Goal: Information Seeking & Learning: Check status

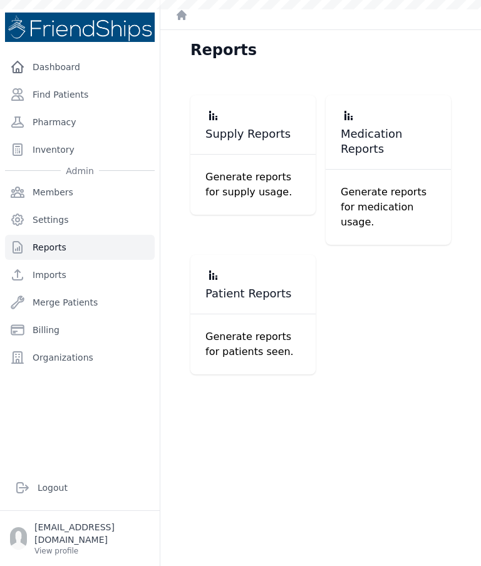
click at [232, 286] on span "Patient Reports" at bounding box center [248, 293] width 86 height 15
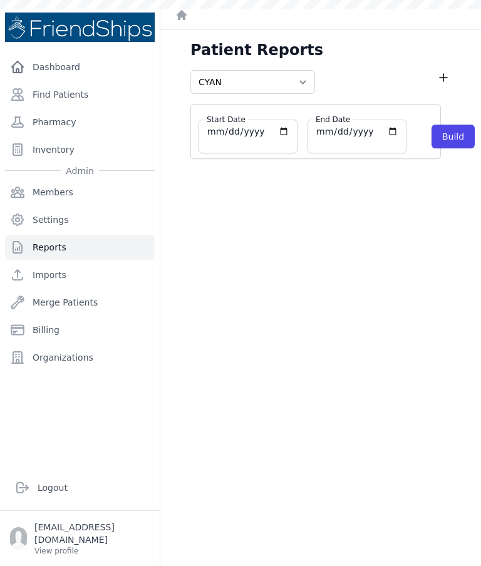
select select "cyan"
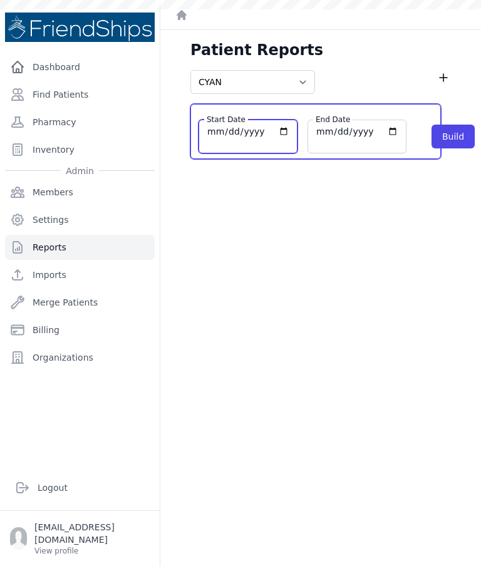
click at [237, 137] on input "[DATE]" at bounding box center [248, 131] width 83 height 13
type input "[DATE]"
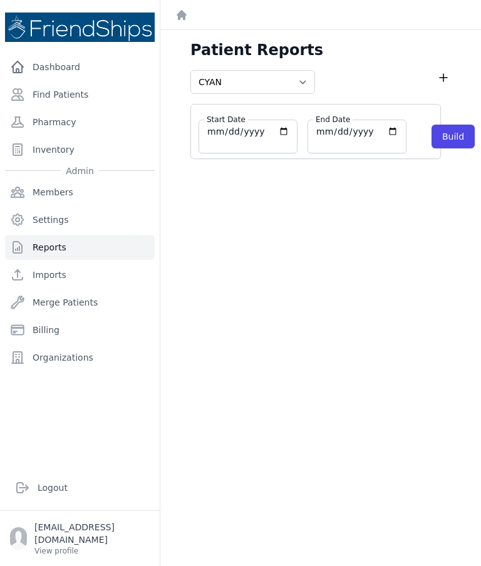
click at [432, 136] on button "Build" at bounding box center [453, 137] width 43 height 24
select select "cyan"
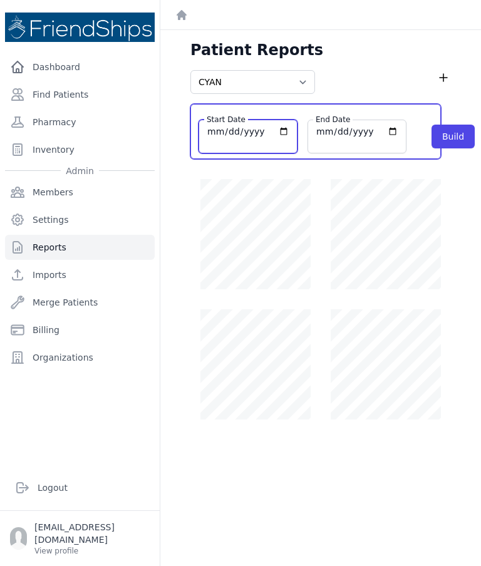
click at [230, 138] on input "[DATE]" at bounding box center [248, 131] width 83 height 13
type input "[DATE]"
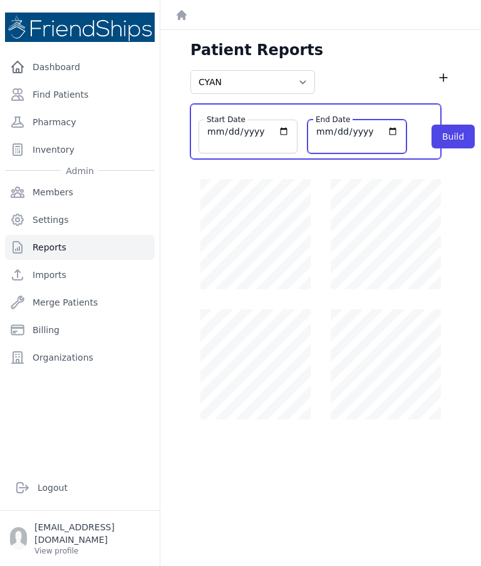
click at [316, 130] on input "[DATE]" at bounding box center [357, 131] width 83 height 13
type input "[DATE]"
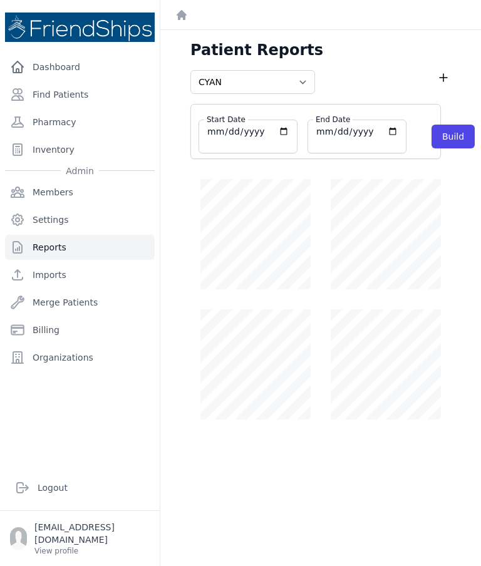
click at [432, 147] on button "Build" at bounding box center [453, 137] width 43 height 24
select select "cyan"
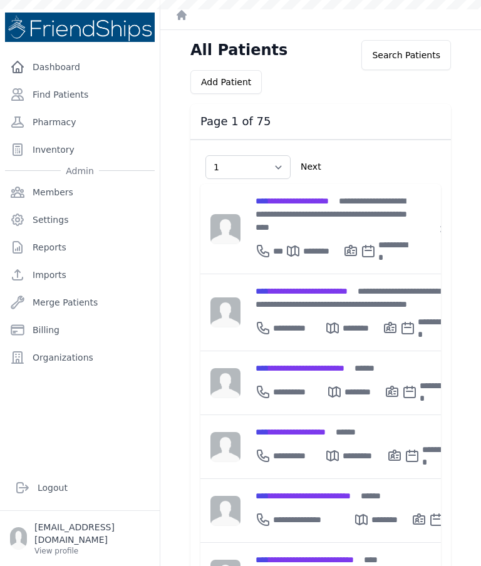
select select "1"
click at [65, 96] on link "Find Patients" at bounding box center [80, 94] width 150 height 25
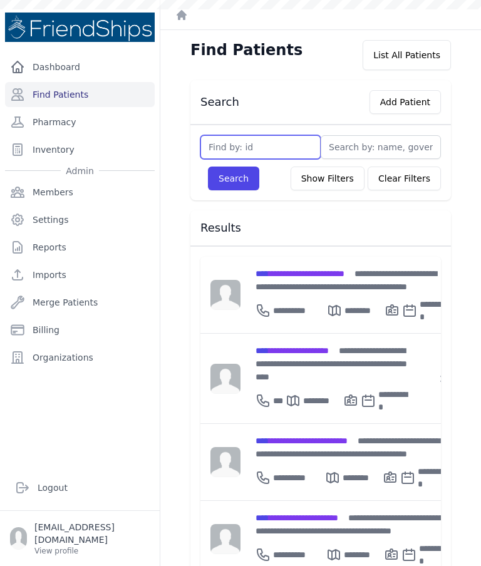
click at [264, 144] on input "text" at bounding box center [260, 147] width 120 height 24
type input "729"
click at [234, 185] on button "Search" at bounding box center [233, 179] width 51 height 24
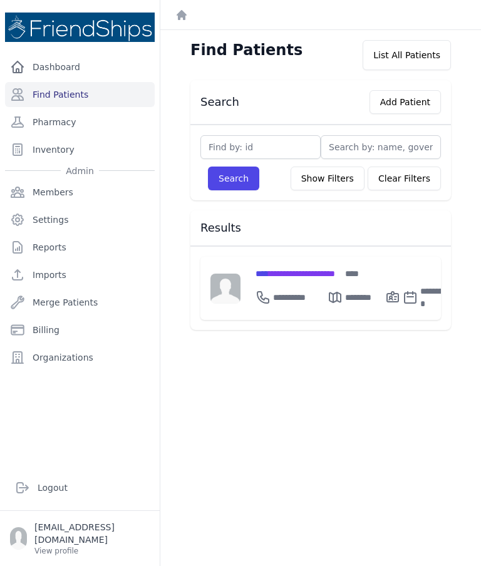
click at [311, 274] on span "**********" at bounding box center [296, 273] width 80 height 9
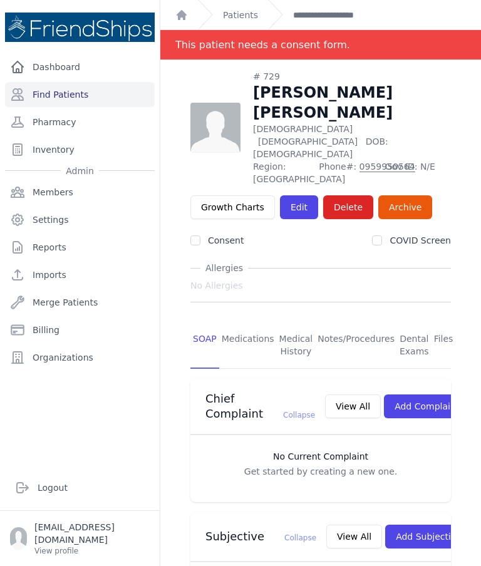
click at [239, 21] on link "Patients" at bounding box center [240, 15] width 35 height 13
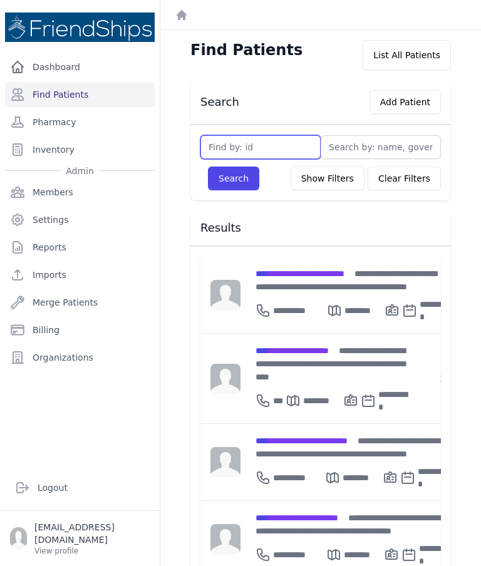
click at [230, 143] on input "text" at bounding box center [260, 147] width 120 height 24
type input "685"
click at [235, 180] on button "Search" at bounding box center [233, 179] width 51 height 24
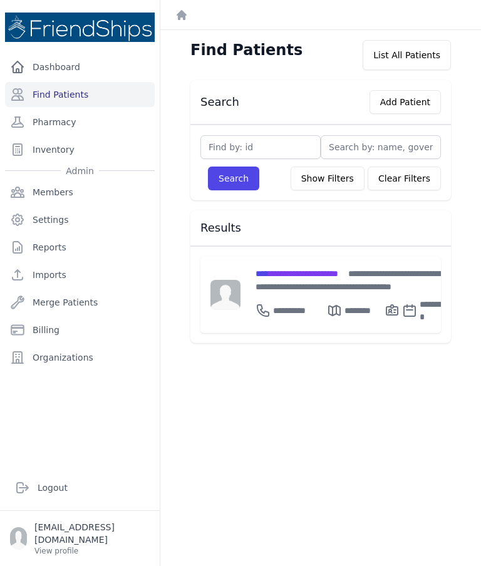
click at [309, 277] on span "**********" at bounding box center [297, 273] width 83 height 9
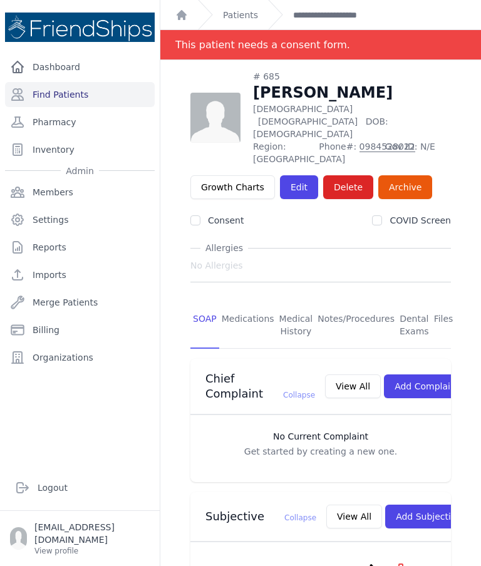
click at [237, 11] on link "Patients" at bounding box center [240, 15] width 35 height 13
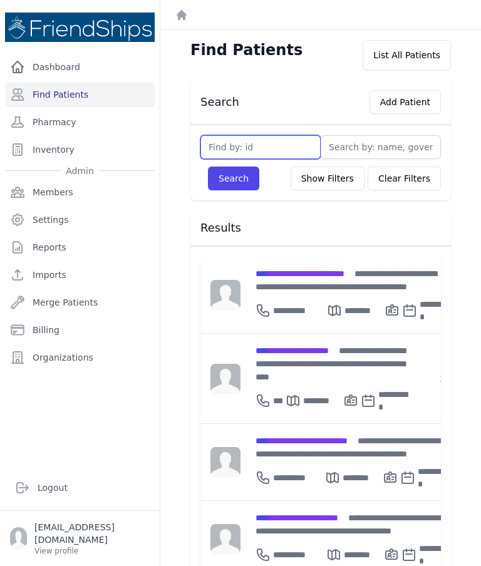
click at [241, 150] on input "text" at bounding box center [260, 147] width 120 height 24
type input "749"
click at [220, 173] on button "Search" at bounding box center [233, 179] width 51 height 24
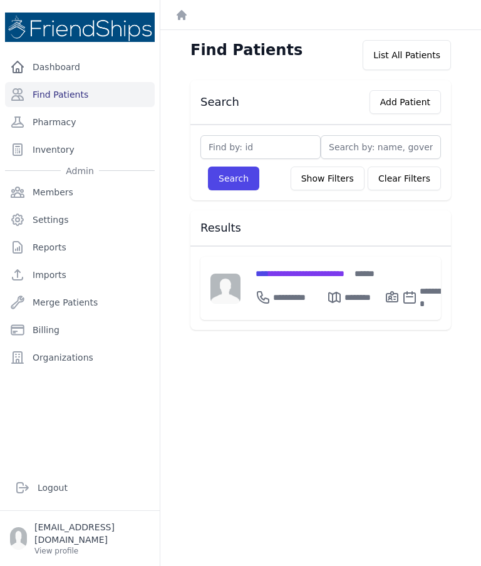
click at [294, 271] on span "**********" at bounding box center [300, 273] width 89 height 9
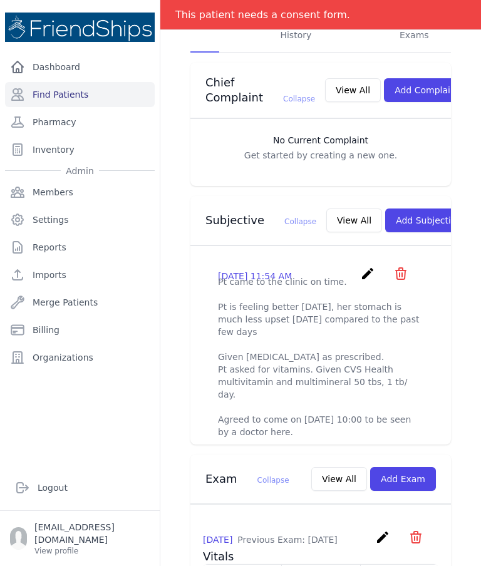
scroll to position [297, 0]
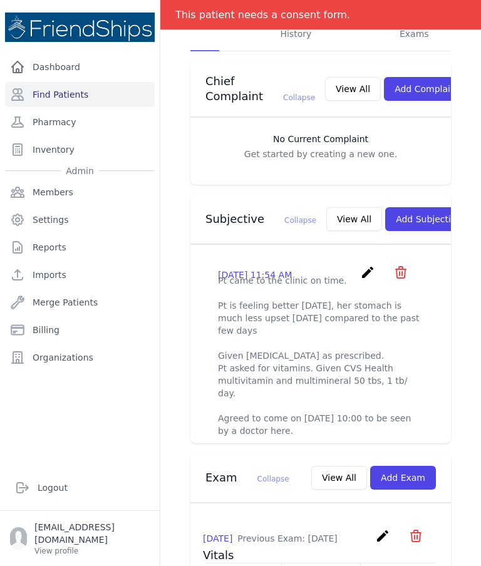
click at [326, 211] on button "View All" at bounding box center [354, 219] width 56 height 24
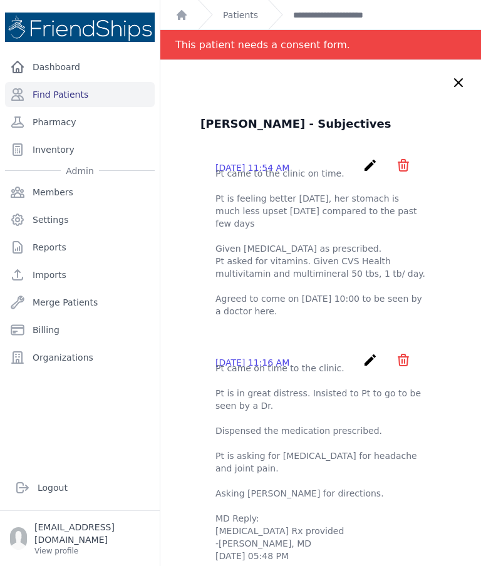
scroll to position [0, 0]
click at [244, 16] on link "Patients" at bounding box center [240, 15] width 35 height 13
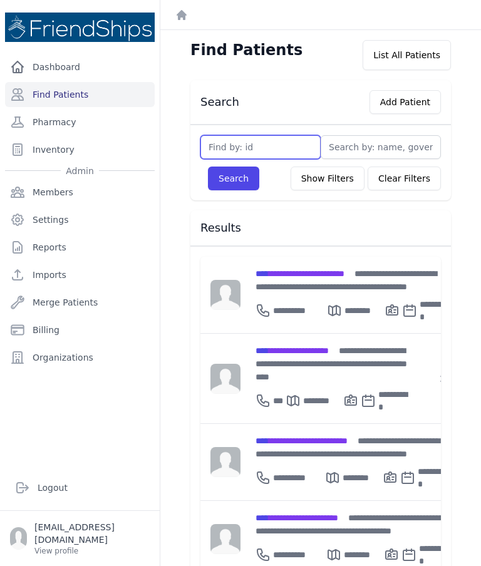
click at [226, 138] on input "text" at bounding box center [260, 147] width 120 height 24
type input "131"
click at [227, 190] on button "Search" at bounding box center [233, 179] width 51 height 24
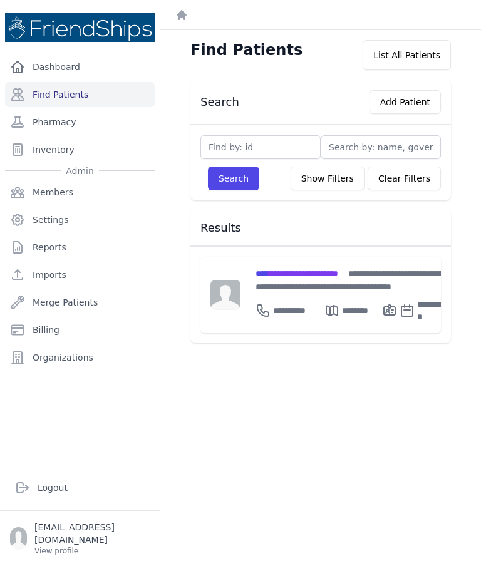
click at [276, 269] on span "**********" at bounding box center [297, 273] width 83 height 9
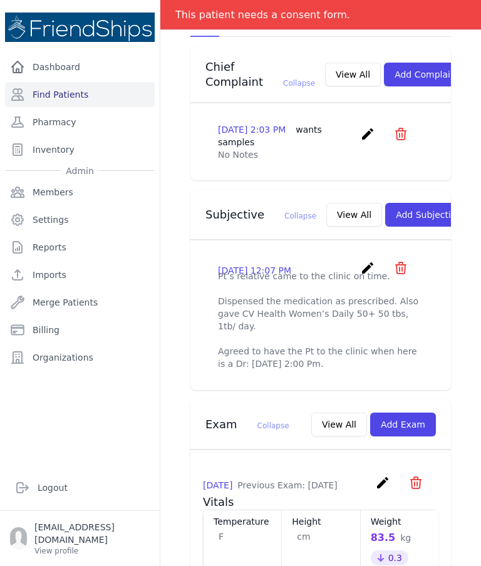
scroll to position [311, 0]
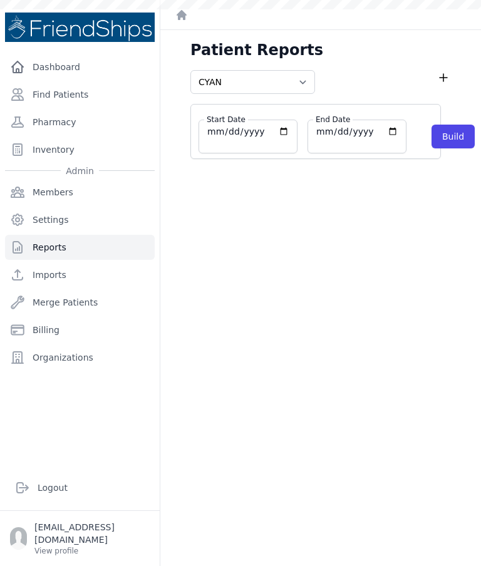
select select "cyan"
click at [432, 135] on button "Build" at bounding box center [453, 137] width 43 height 24
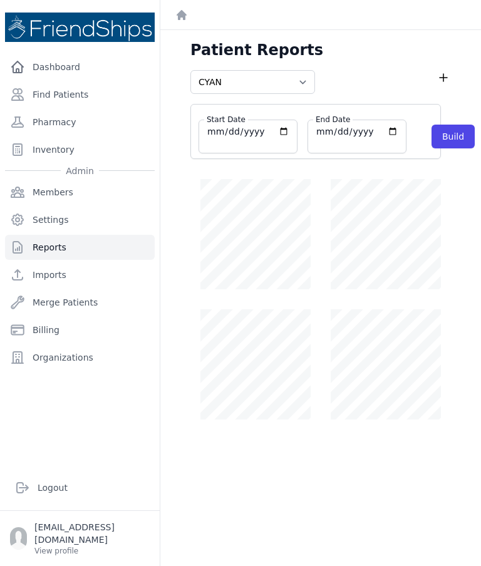
click at [445, 71] on icon at bounding box center [443, 77] width 15 height 15
select select "cyan"
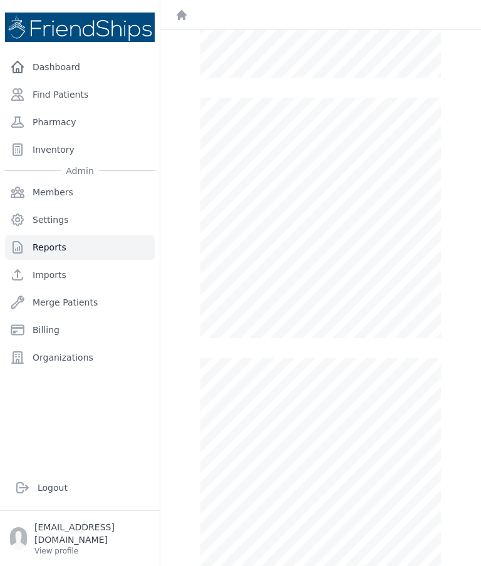
scroll to position [603, 0]
